Goal: Obtain resource: Obtain resource

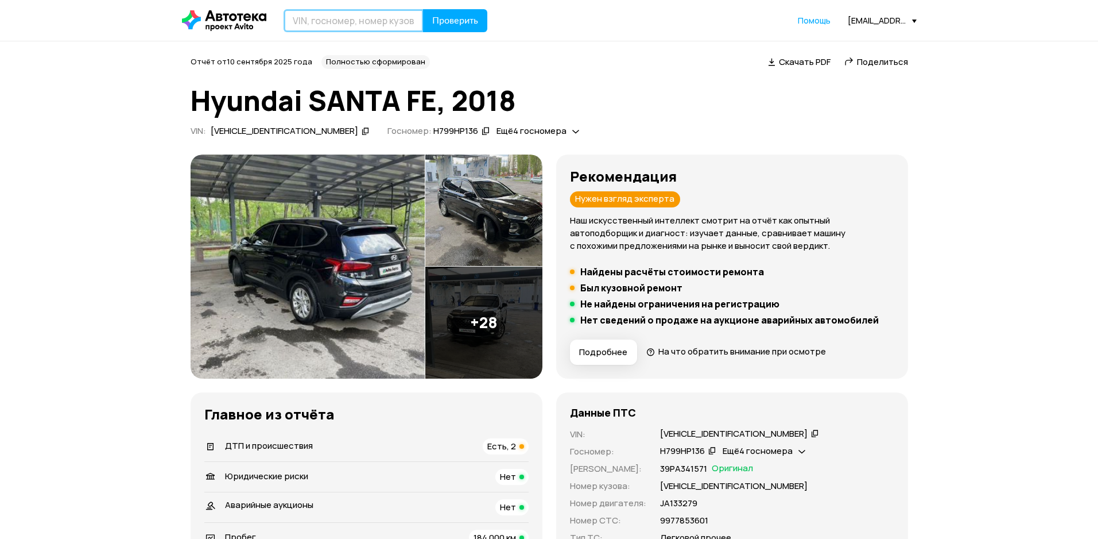
paste input "[VEHICLE_IDENTIFICATION_NUMBER]"
type input "[VEHICLE_IDENTIFICATION_NUMBER]"
click at [458, 27] on button "Проверить" at bounding box center [455, 20] width 64 height 23
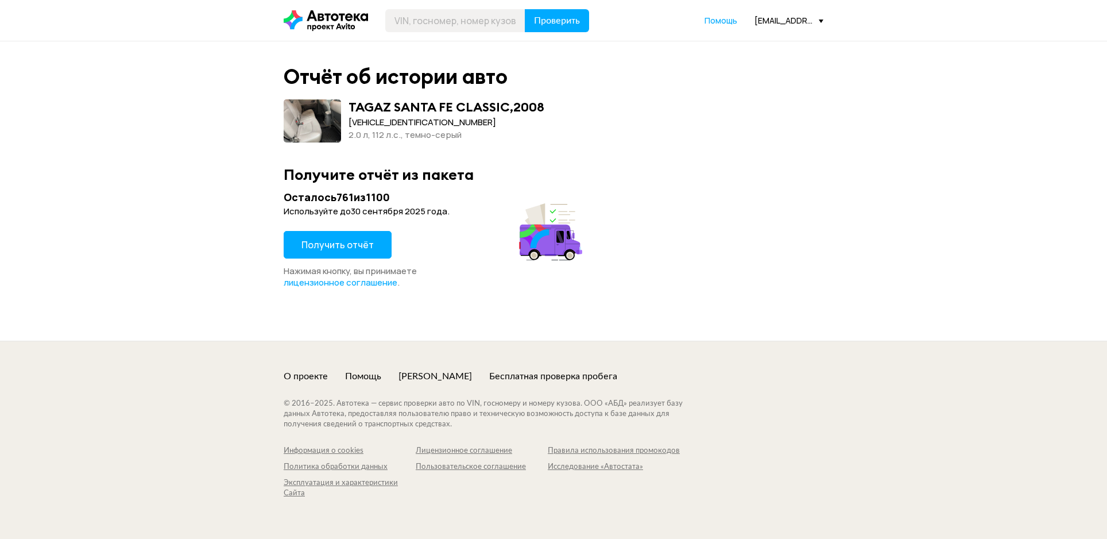
click at [309, 244] on span "Получить отчёт" at bounding box center [337, 244] width 72 height 13
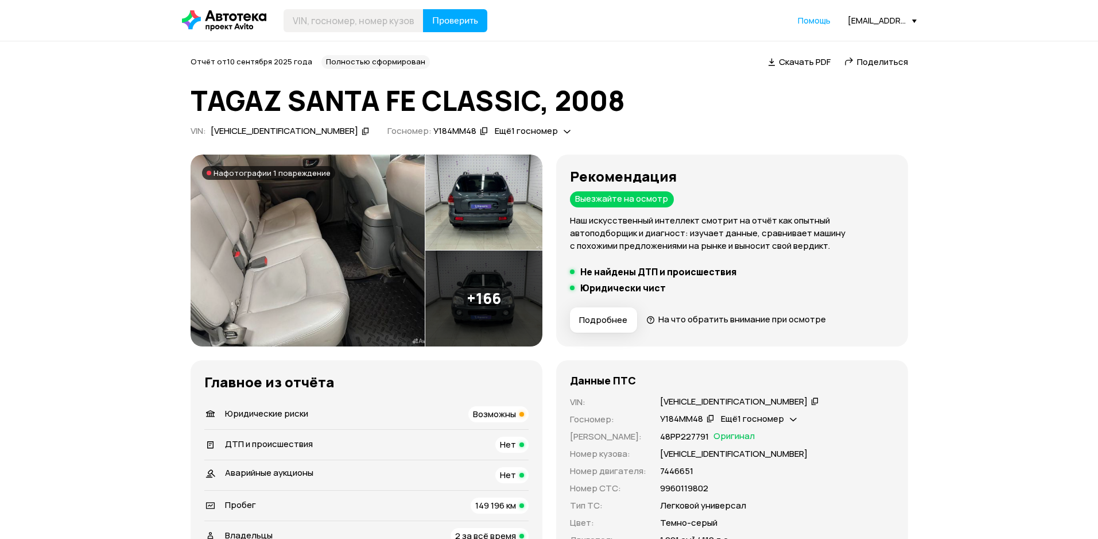
click at [239, 176] on span "На фотографии 1 повреждение" at bounding box center [272, 172] width 117 height 9
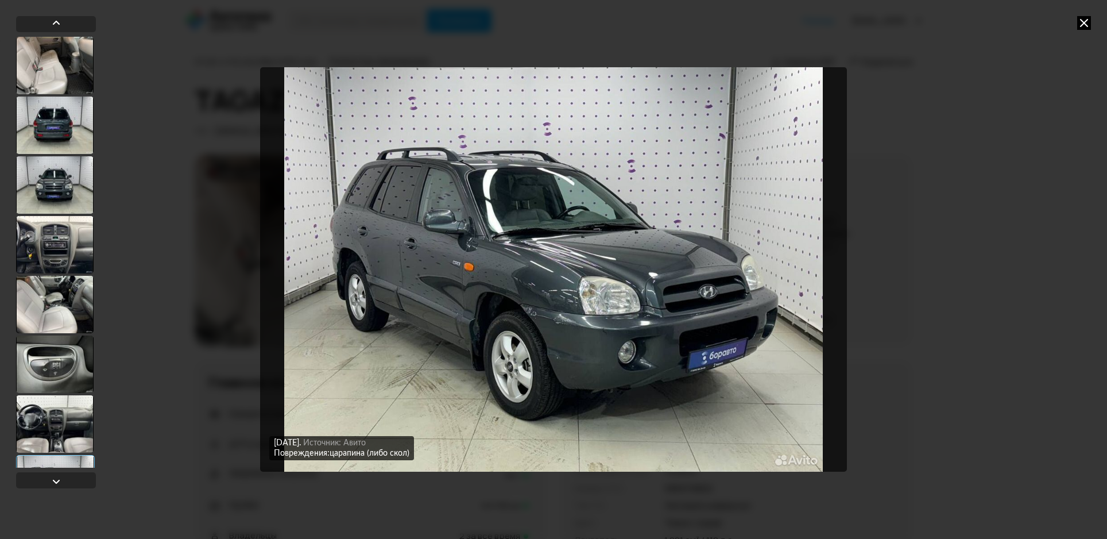
click at [1081, 22] on icon at bounding box center [1084, 23] width 14 height 14
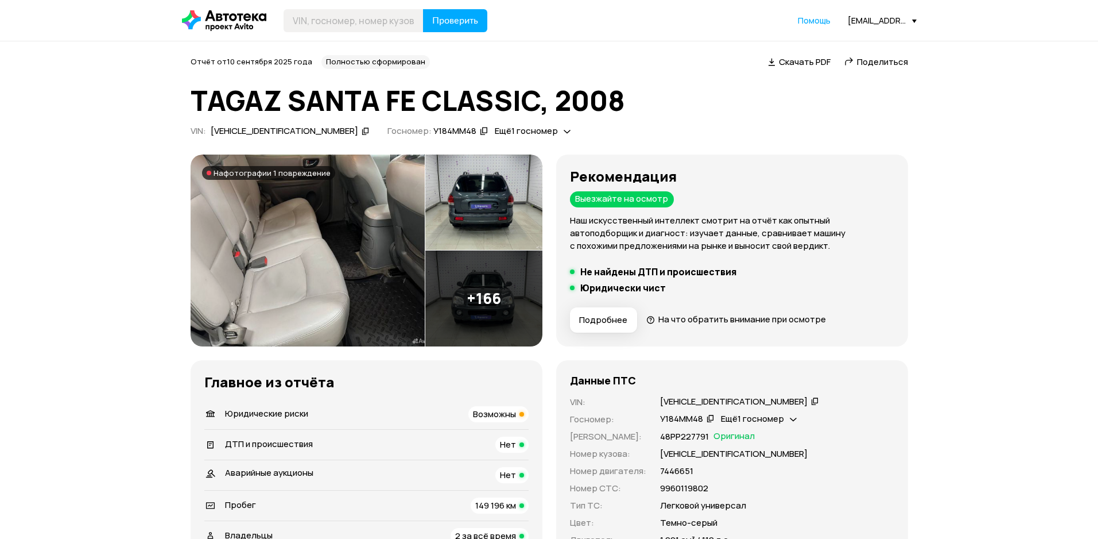
click at [791, 58] on span "Скачать PDF" at bounding box center [805, 62] width 52 height 12
click at [434, 127] on div "У184ММ48" at bounding box center [455, 131] width 43 height 12
copy div "У184ММ48"
